Goal: Task Accomplishment & Management: Complete application form

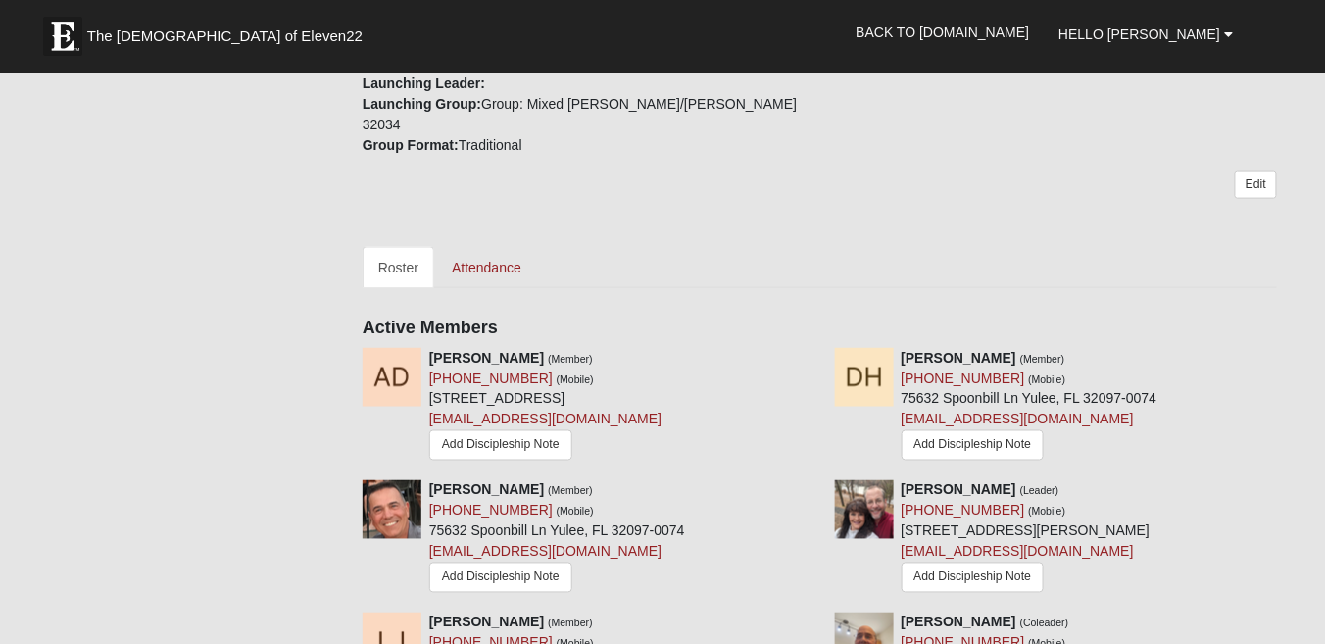
scroll to position [120, 0]
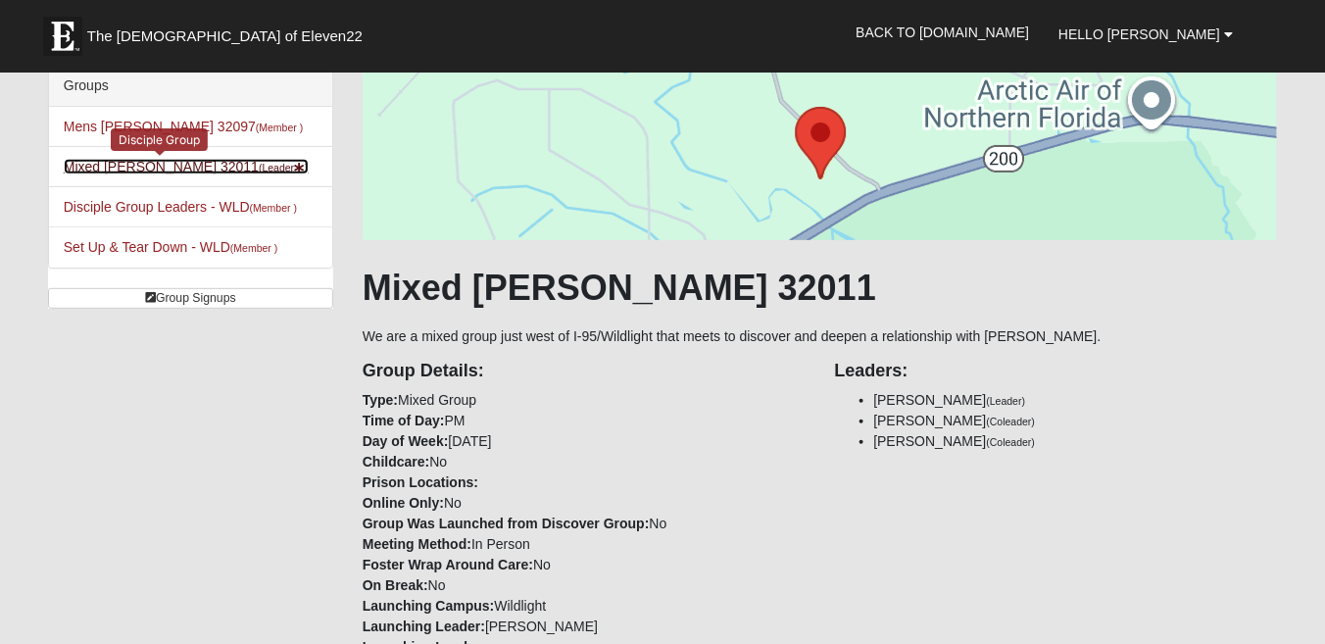
click at [96, 164] on link "Mixed Johnson 32011 (Leader )" at bounding box center [186, 167] width 245 height 16
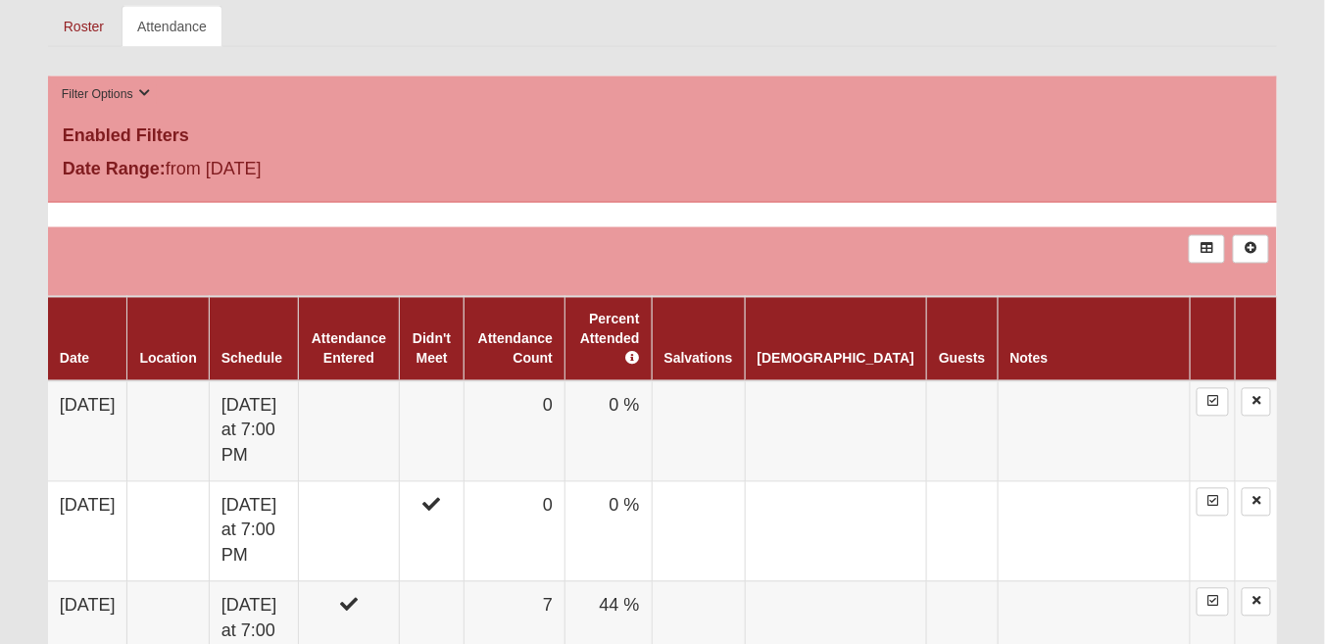
scroll to position [975, 0]
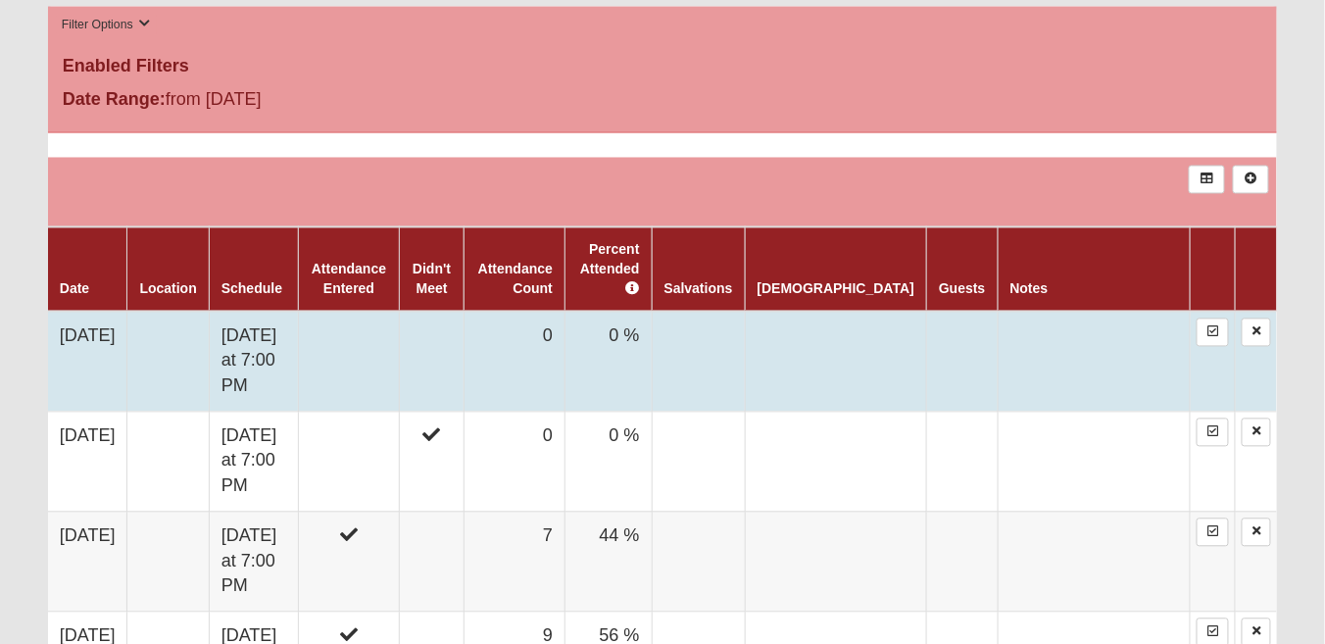
click at [84, 333] on td "[DATE]" at bounding box center [87, 362] width 79 height 101
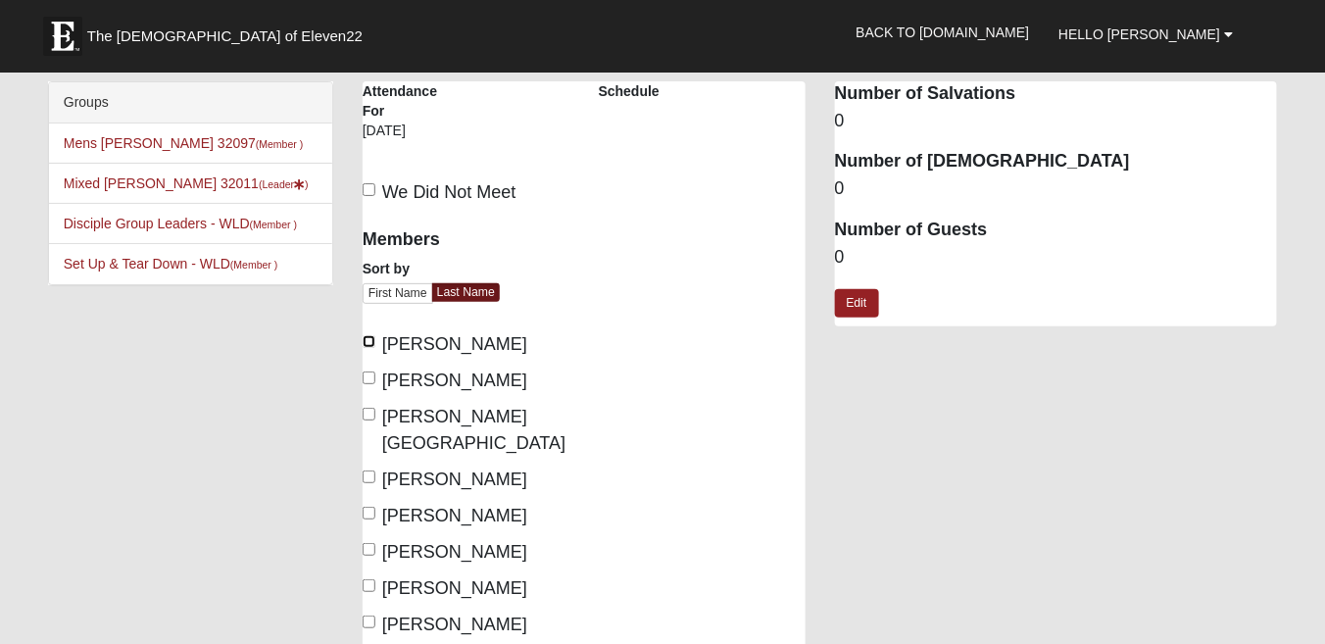
click at [368, 341] on input "Demetrulias, Angelo" at bounding box center [369, 341] width 13 height 13
checkbox input "true"
click at [367, 373] on input "Hughes, Deborah" at bounding box center [369, 378] width 13 height 13
checkbox input "true"
click at [367, 404] on label "Hughes, Troy" at bounding box center [466, 430] width 207 height 53
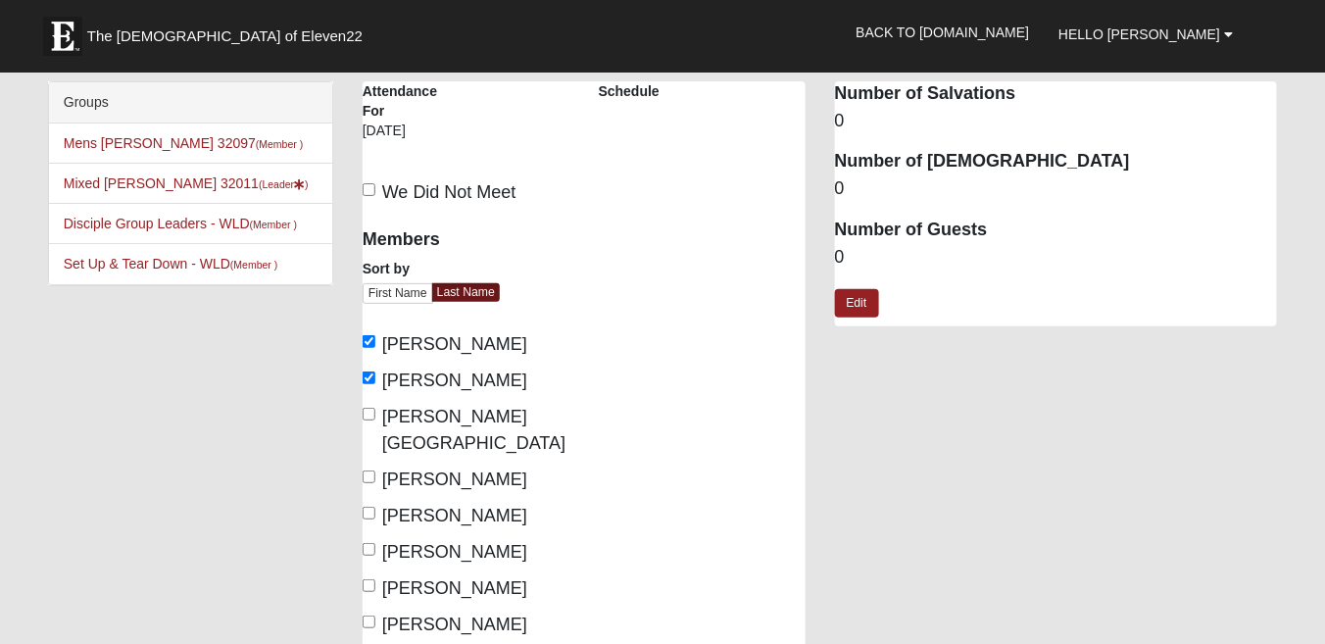
click at [367, 408] on input "Hughes, Troy" at bounding box center [369, 414] width 13 height 13
checkbox input "true"
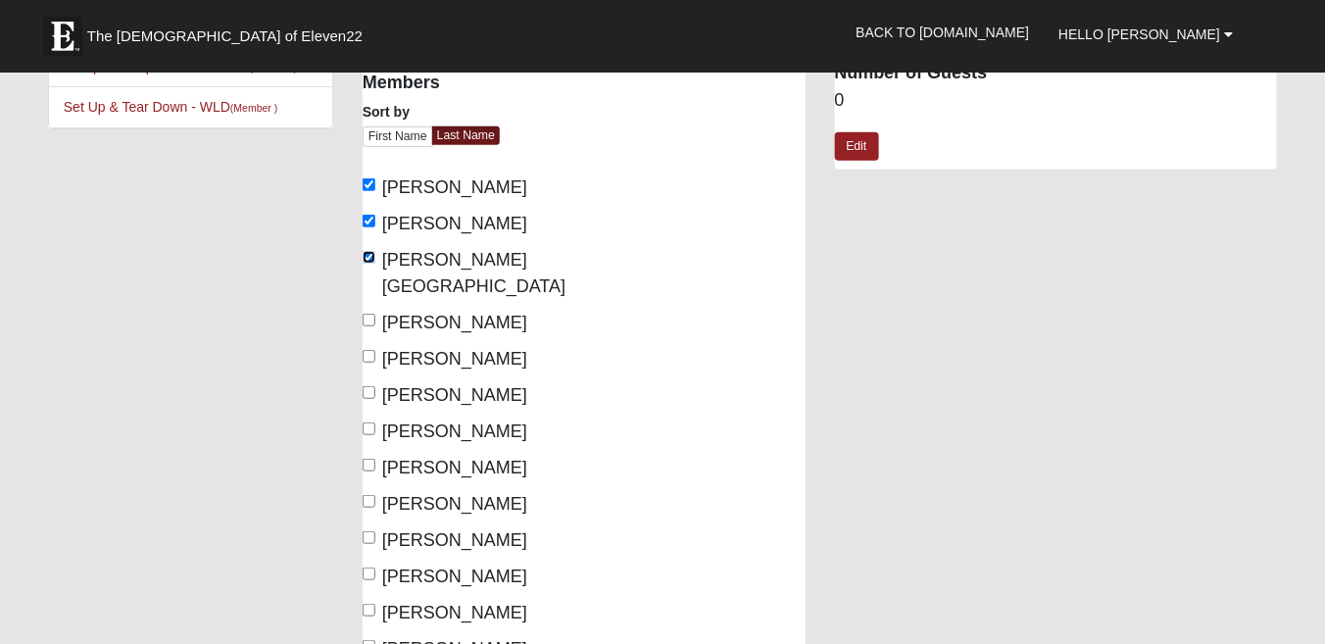
scroll to position [209, 0]
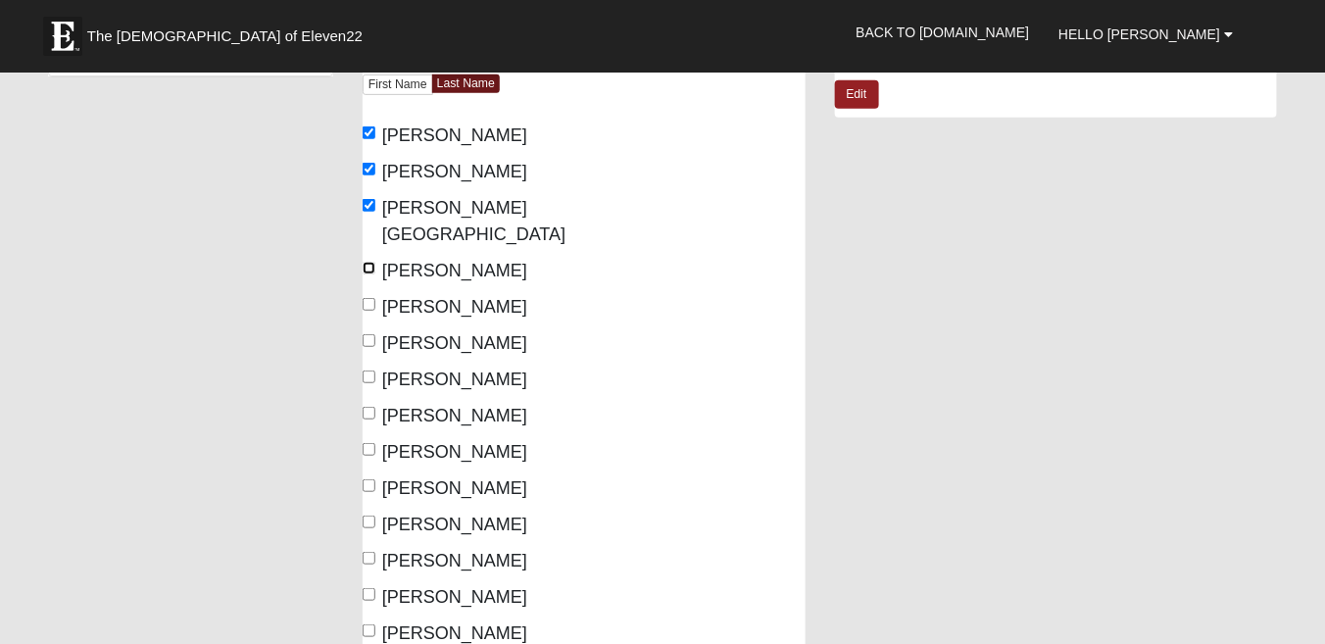
click at [371, 262] on input "Johnson, David" at bounding box center [369, 268] width 13 height 13
checkbox input "true"
click at [369, 298] on input "Johnson, Loretta Jo" at bounding box center [369, 304] width 13 height 13
checkbox input "true"
click at [371, 334] on input "Johnson, Roland" at bounding box center [369, 340] width 13 height 13
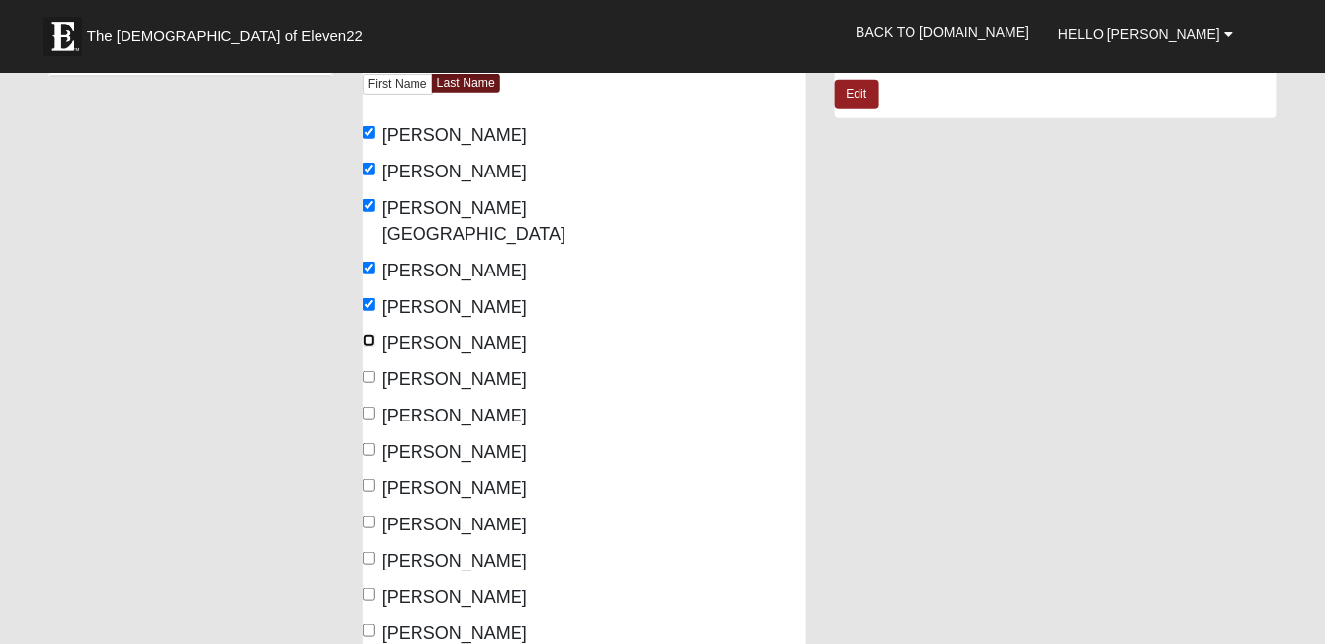
checkbox input "true"
click at [371, 371] on input "Johnson, Vicki" at bounding box center [369, 377] width 13 height 13
checkbox input "true"
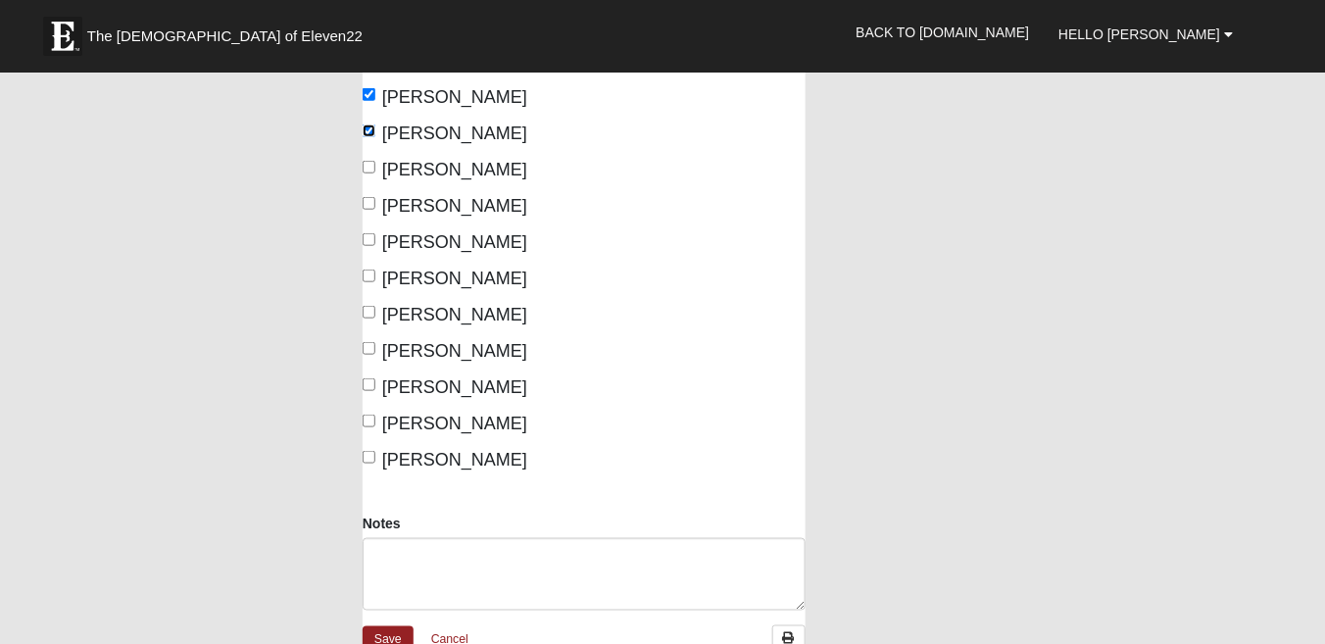
scroll to position [470, 0]
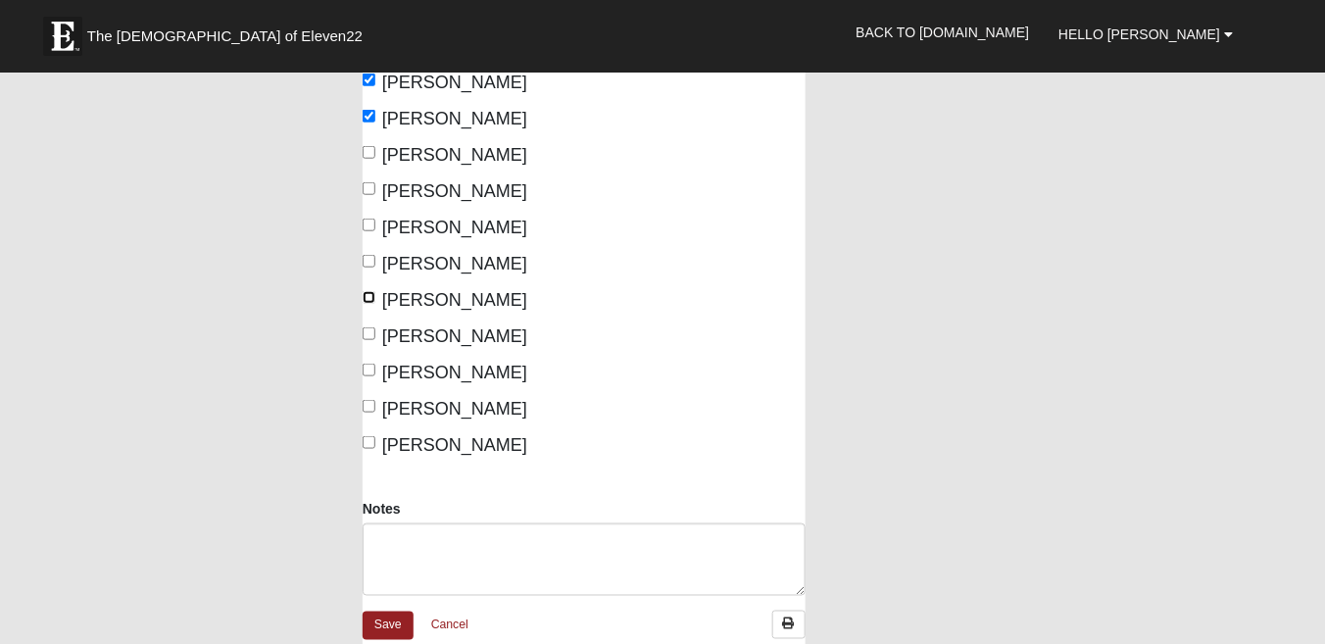
click at [369, 291] on input "Reeves, Naomi" at bounding box center [369, 297] width 13 height 13
checkbox input "true"
click at [369, 400] on input "Sherry, David" at bounding box center [369, 406] width 13 height 13
checkbox input "true"
click at [369, 436] on input "Sherry, Elizabeth" at bounding box center [369, 442] width 13 height 13
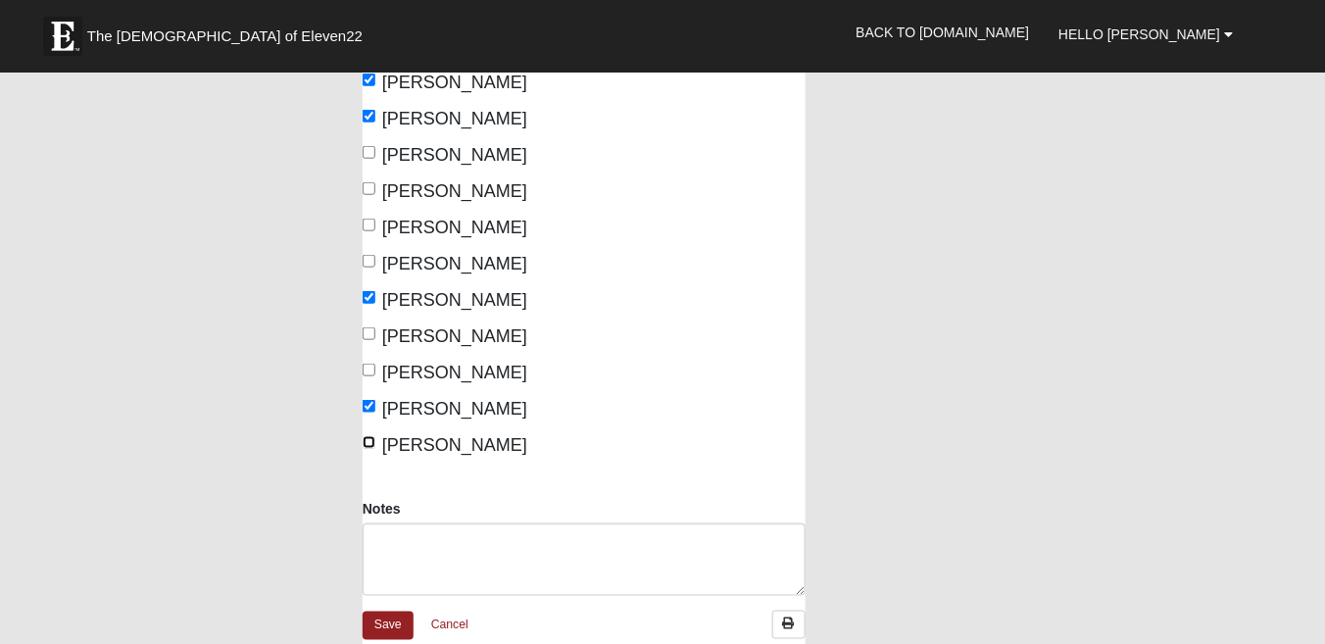
checkbox input "true"
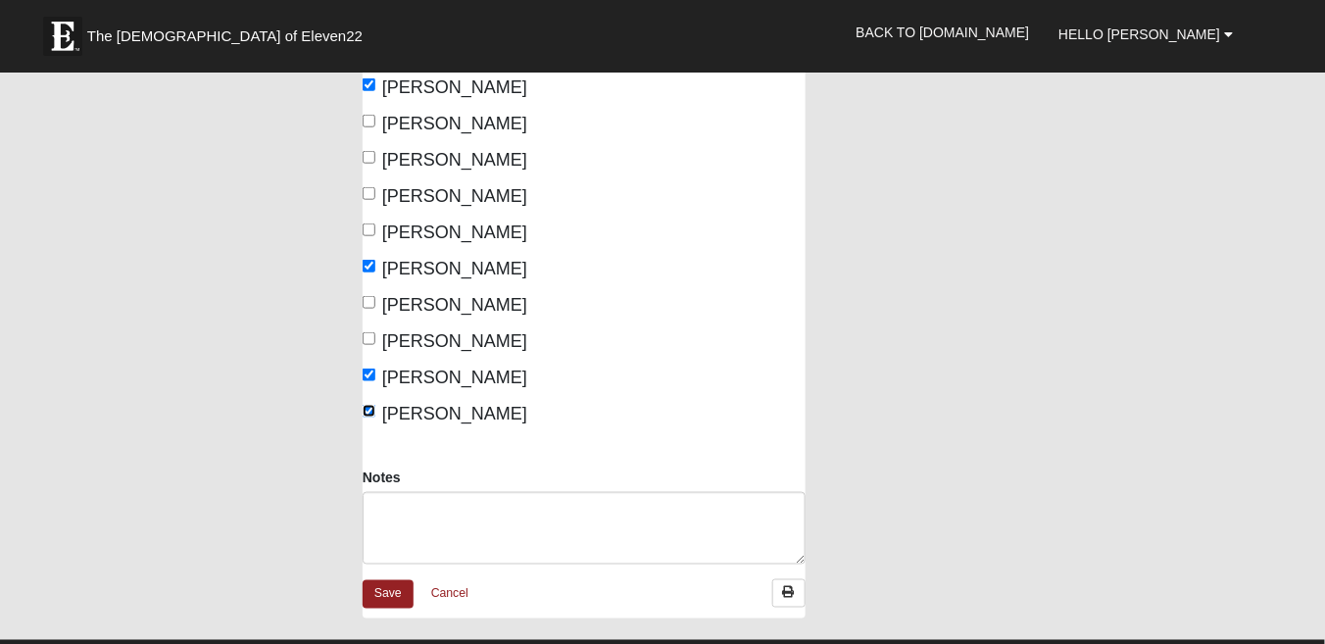
scroll to position [505, 0]
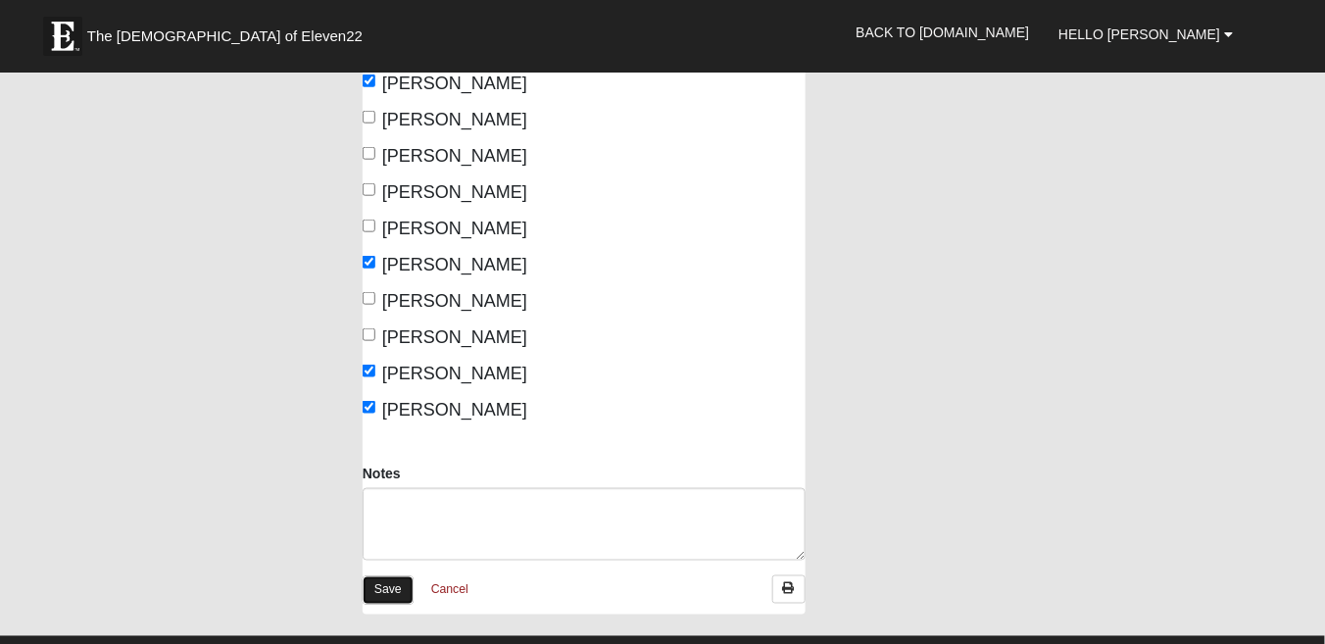
click at [396, 576] on link "Save" at bounding box center [388, 590] width 51 height 28
